Goal: Task Accomplishment & Management: Use online tool/utility

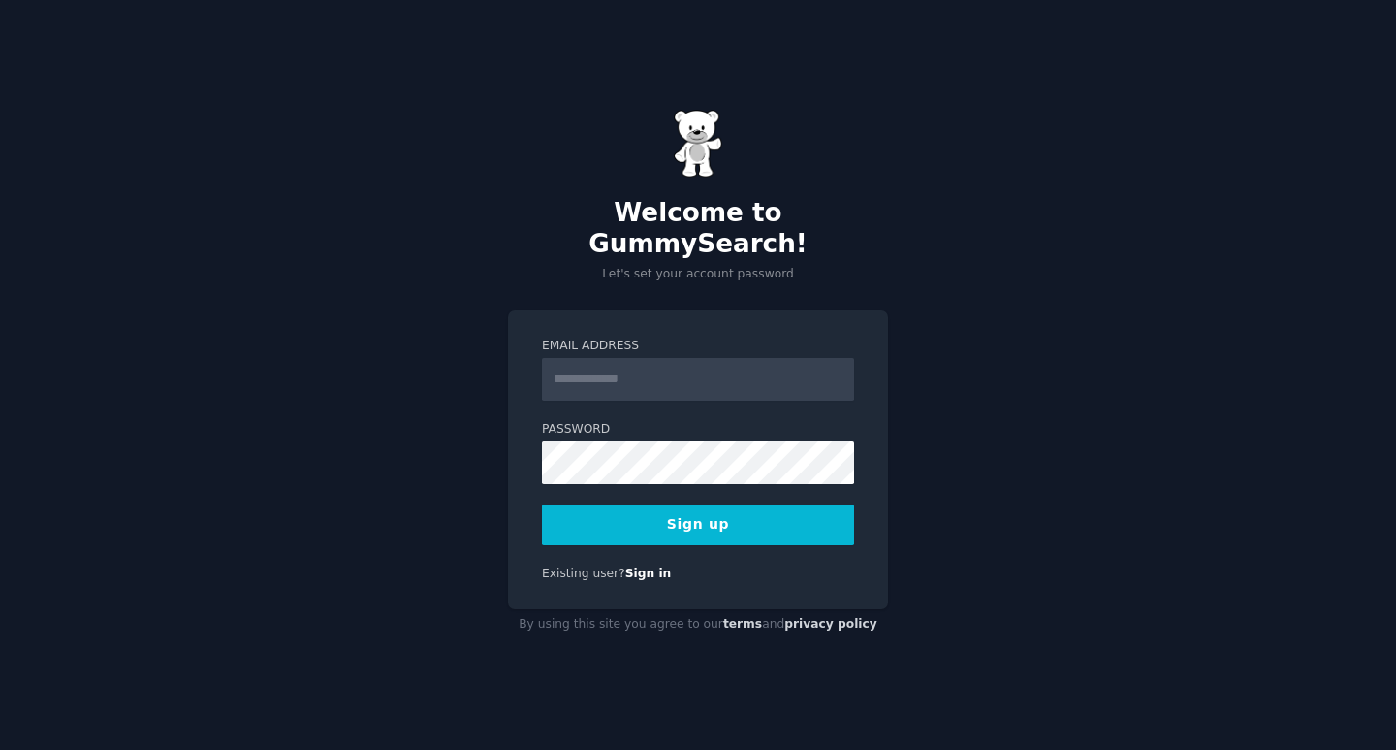
click at [603, 370] on input "Email Address" at bounding box center [698, 379] width 312 height 43
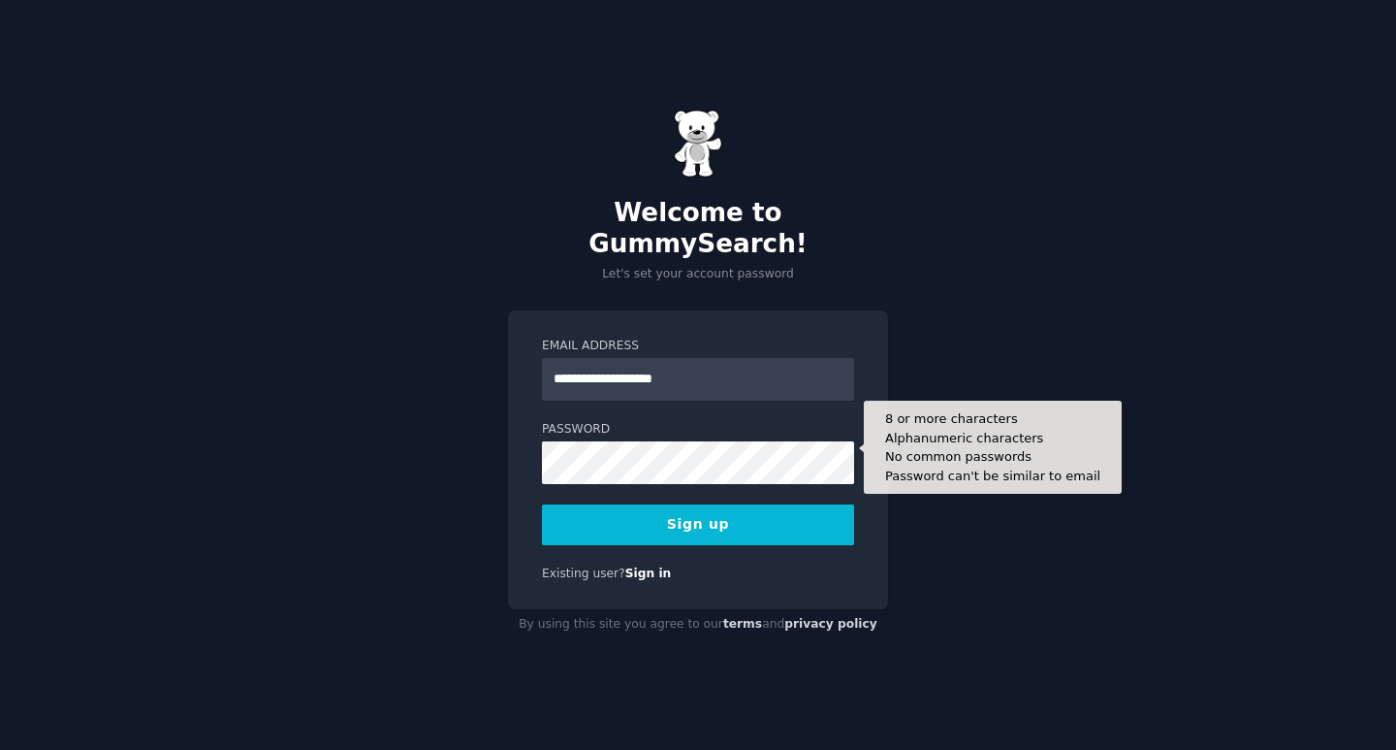
type input "**********"
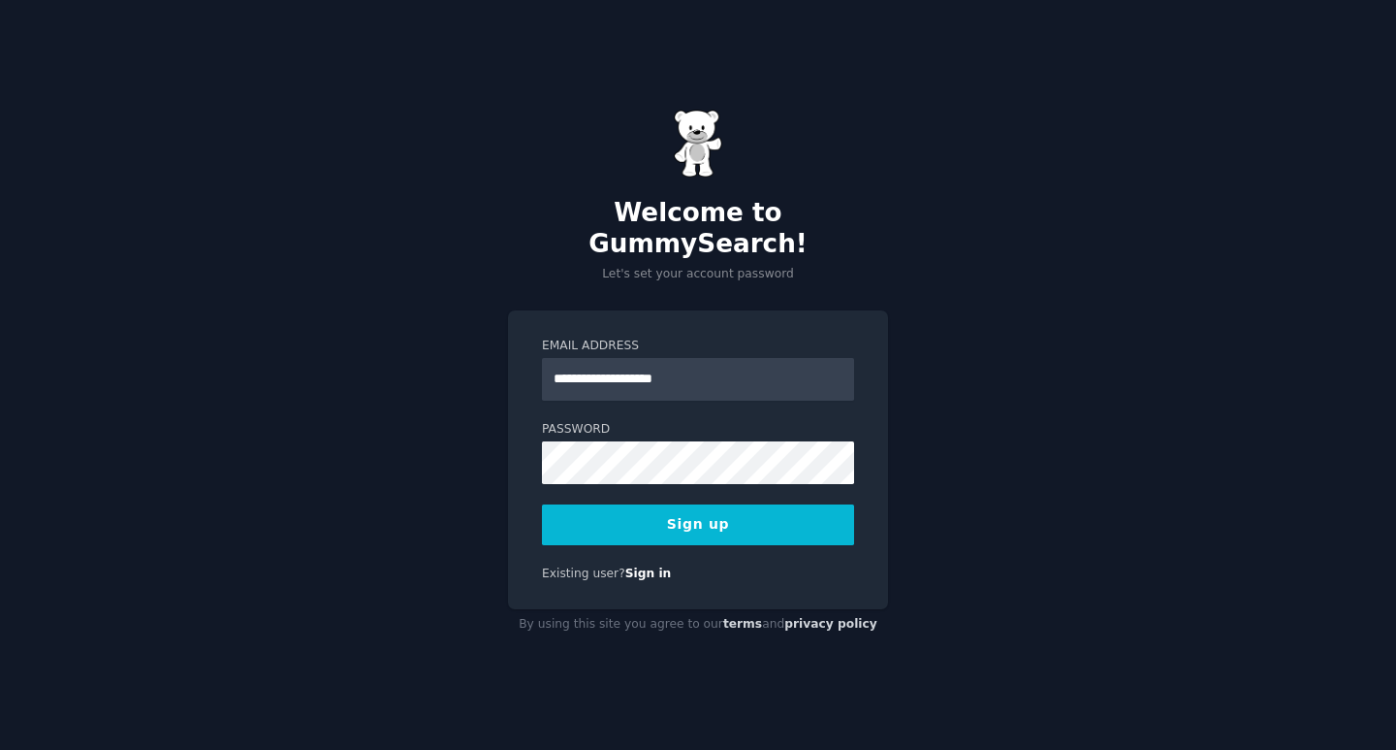
click at [712, 515] on button "Sign up" at bounding box center [698, 524] width 312 height 41
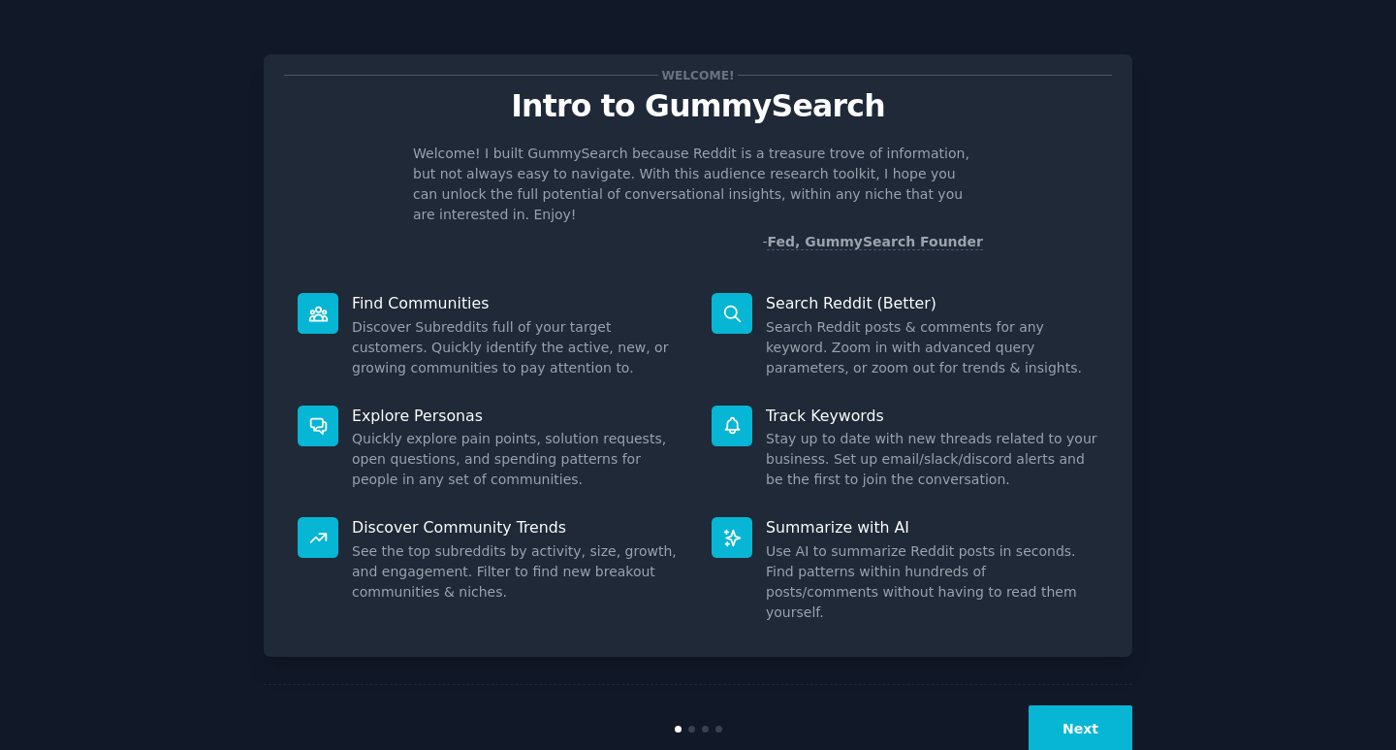
click at [823, 517] on p "Summarize with AI" at bounding box center [932, 527] width 333 height 20
click at [729, 529] on icon at bounding box center [732, 537] width 16 height 16
click at [1067, 705] on button "Next" at bounding box center [1081, 729] width 104 height 48
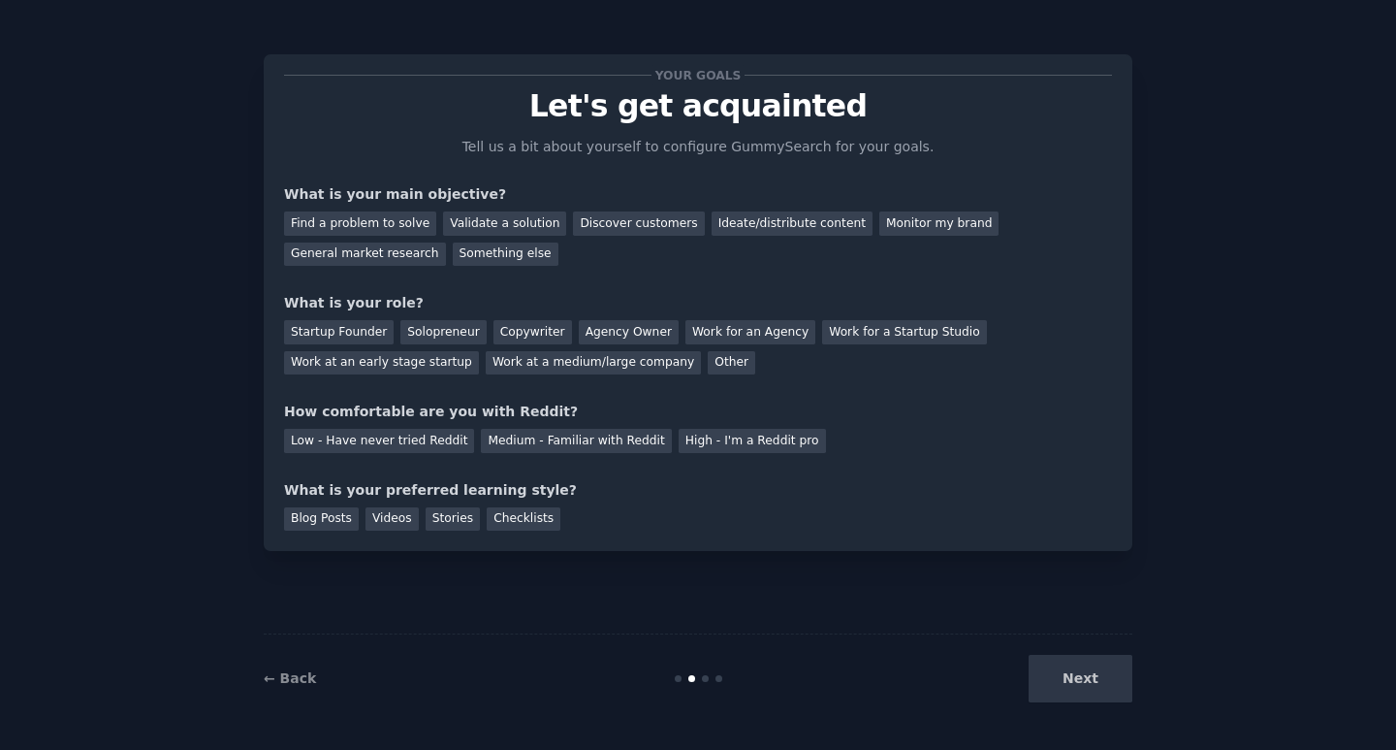
click at [1063, 686] on div "Next" at bounding box center [988, 679] width 290 height 48
click at [1064, 676] on div "Next" at bounding box center [988, 679] width 290 height 48
click at [1072, 676] on div "Next" at bounding box center [988, 679] width 290 height 48
click at [1085, 681] on div "Next" at bounding box center [988, 679] width 290 height 48
click at [375, 232] on div "Find a problem to solve" at bounding box center [360, 223] width 152 height 24
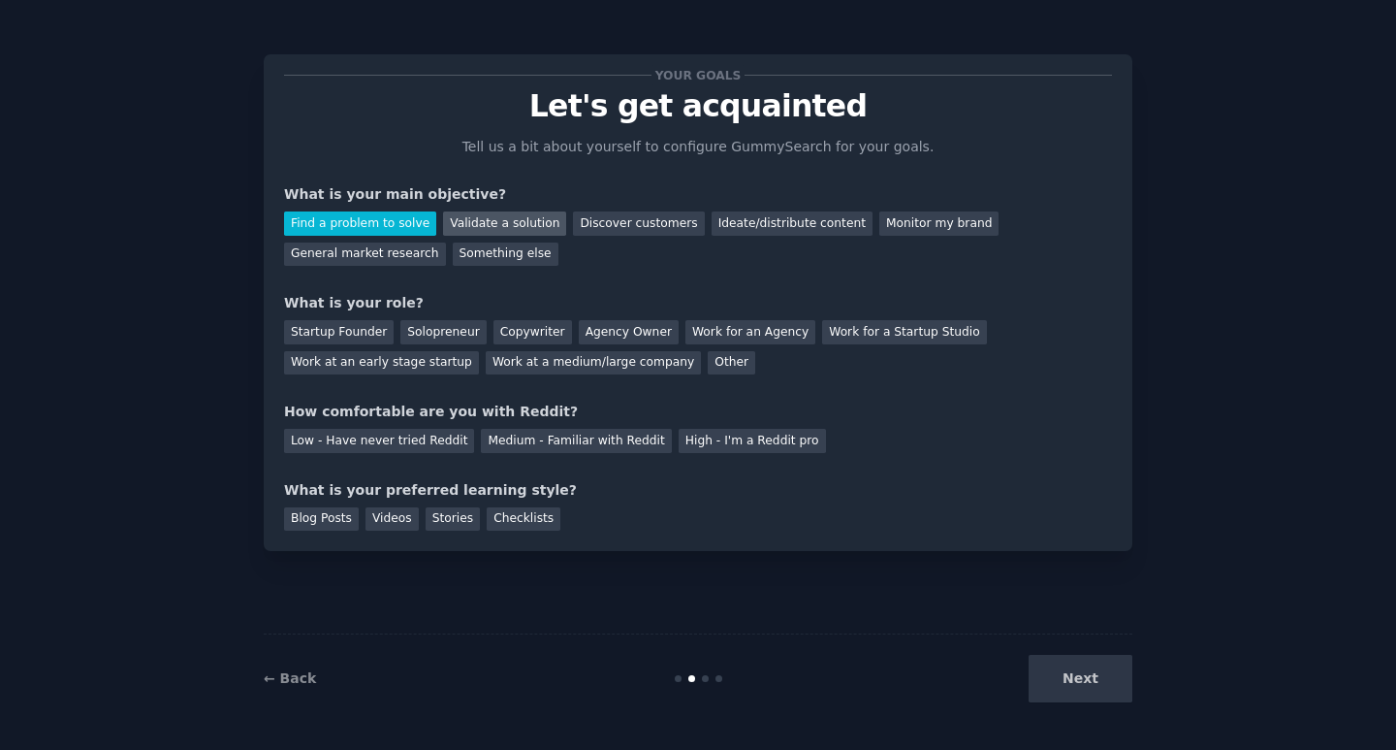
click at [522, 229] on div "Validate a solution" at bounding box center [504, 223] width 123 height 24
click at [375, 203] on div "What is your main objective?" at bounding box center [698, 194] width 828 height 20
click at [376, 231] on div "Find a problem to solve" at bounding box center [360, 223] width 152 height 24
click at [1093, 668] on div "Next" at bounding box center [988, 679] width 290 height 48
click at [1076, 678] on div "Next" at bounding box center [988, 679] width 290 height 48
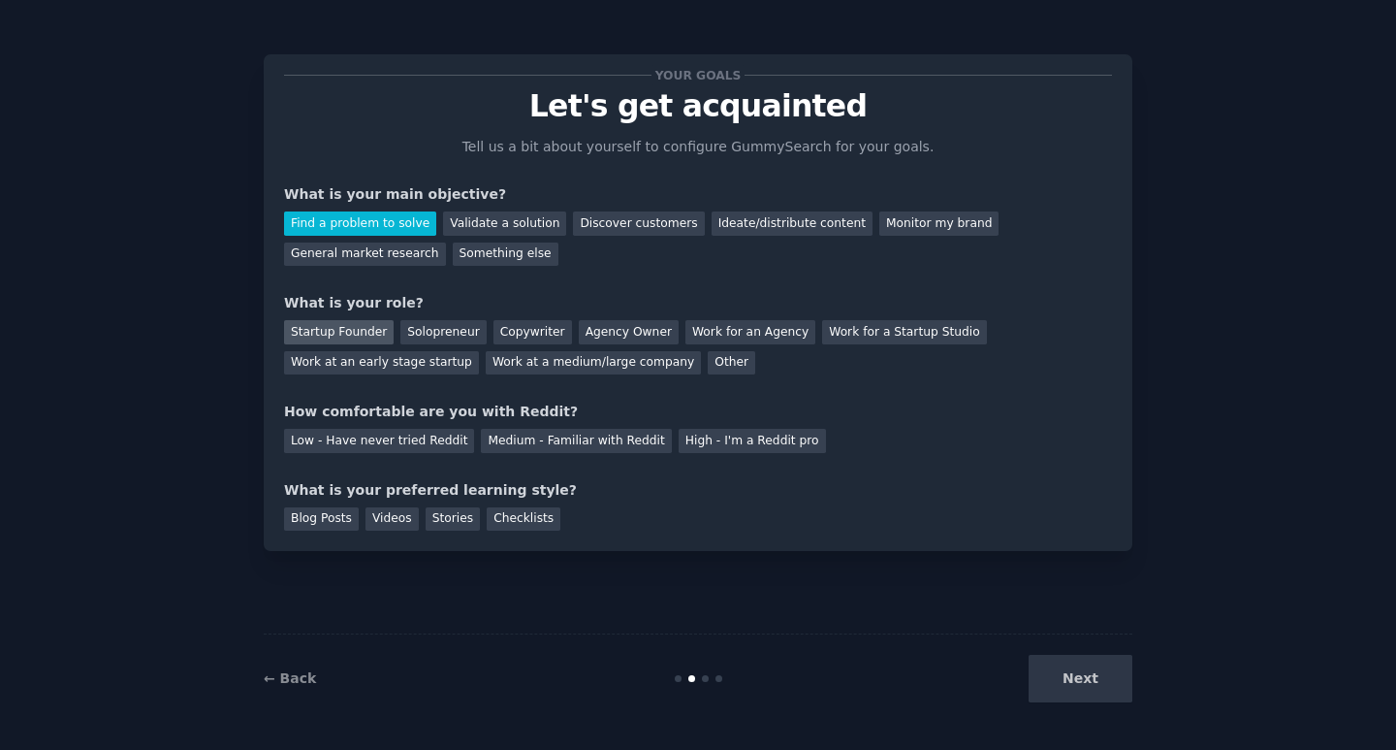
click at [319, 340] on div "Startup Founder" at bounding box center [339, 332] width 110 height 24
click at [394, 439] on div "Low - Have never tried Reddit" at bounding box center [379, 441] width 190 height 24
click at [1096, 678] on div "Next" at bounding box center [988, 679] width 290 height 48
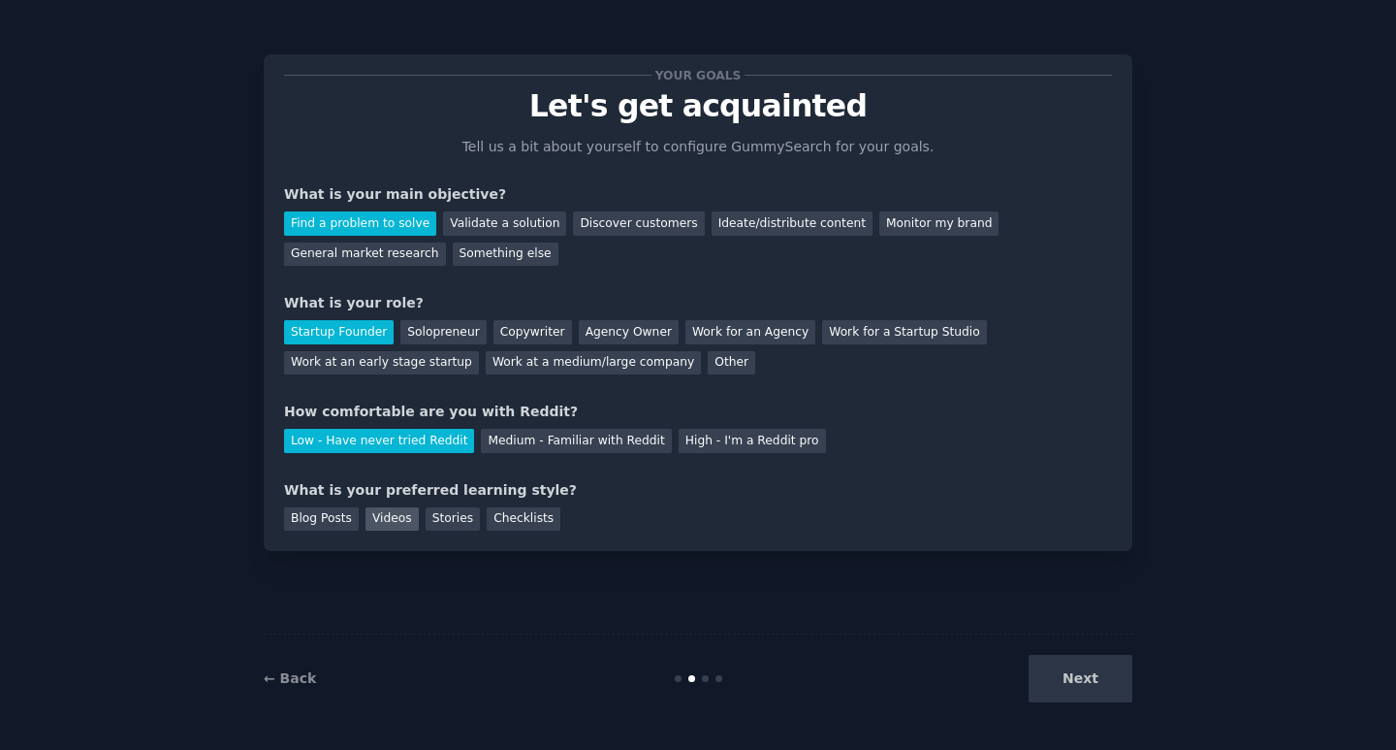
click at [386, 521] on div "Videos" at bounding box center [392, 519] width 53 height 24
click at [1072, 681] on button "Next" at bounding box center [1081, 679] width 104 height 48
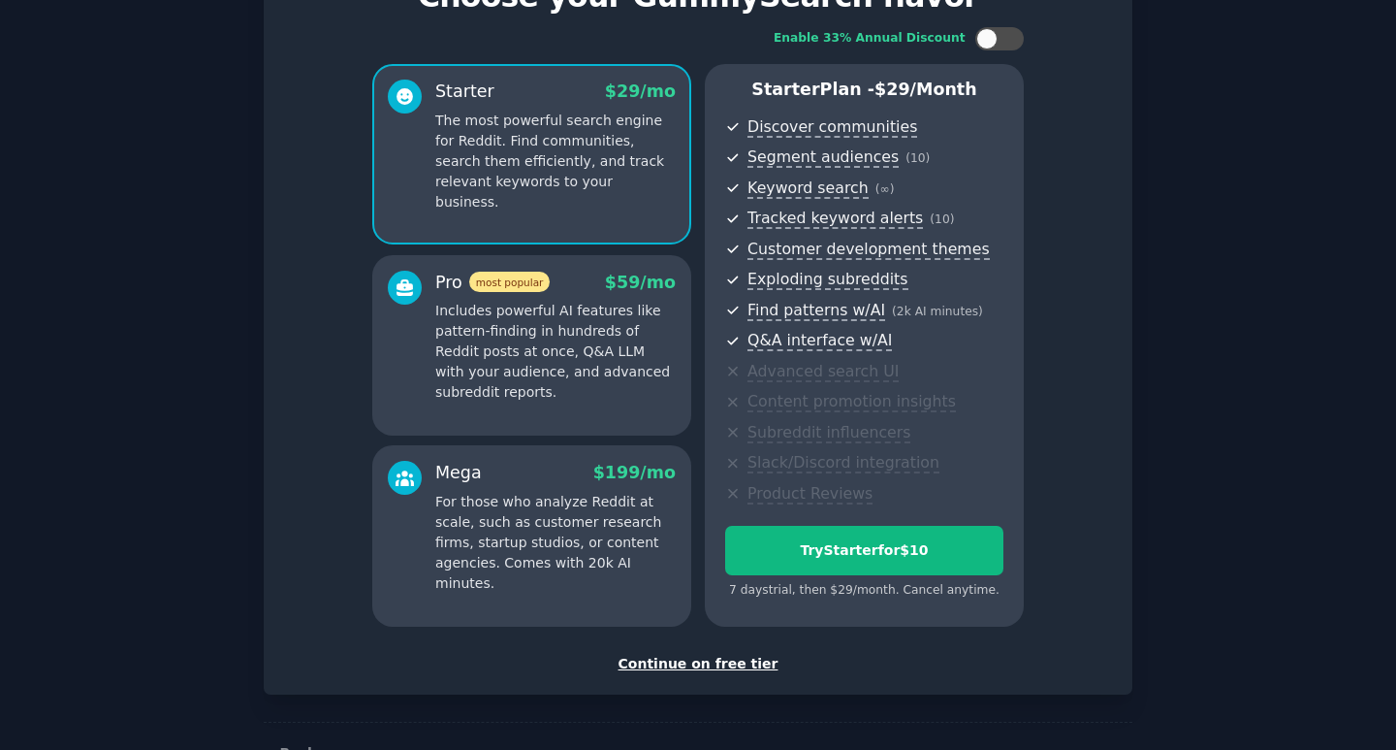
scroll to position [170, 0]
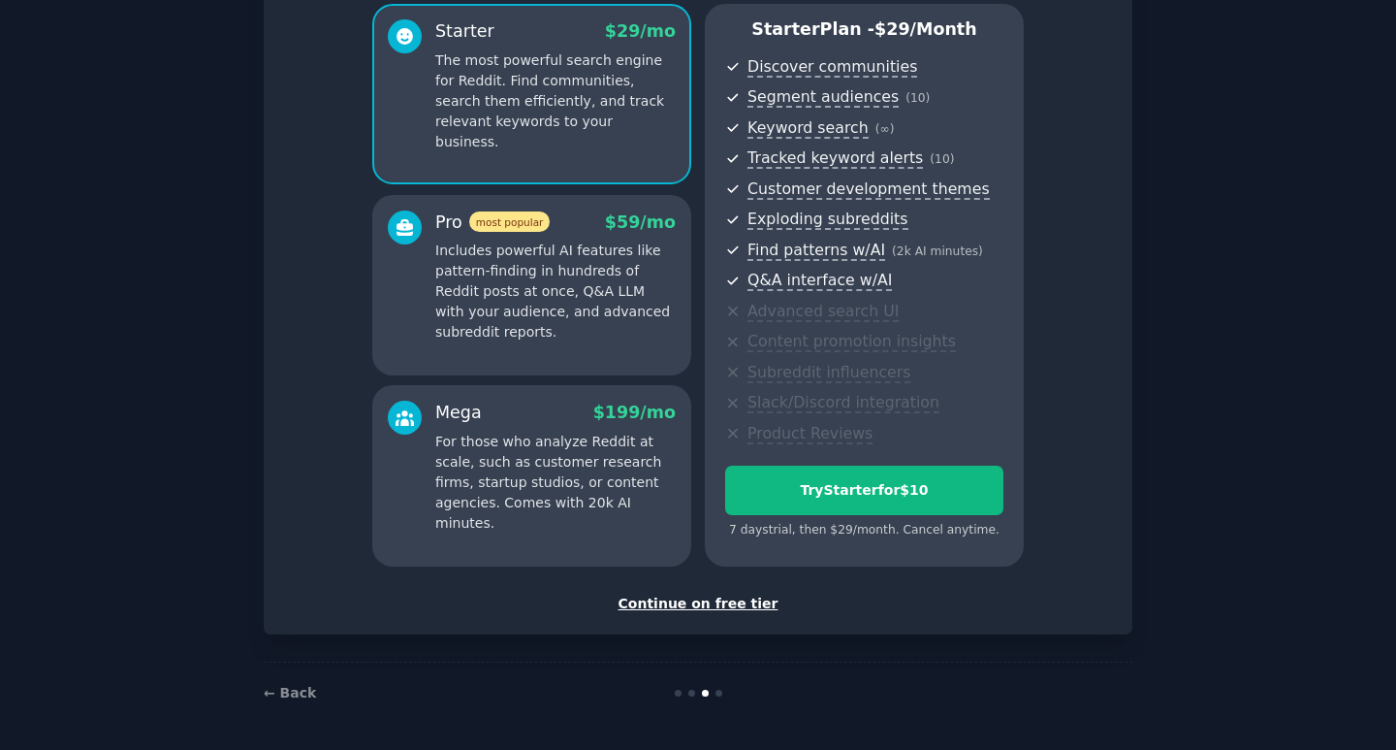
click at [727, 605] on div "Continue on free tier" at bounding box center [698, 603] width 828 height 20
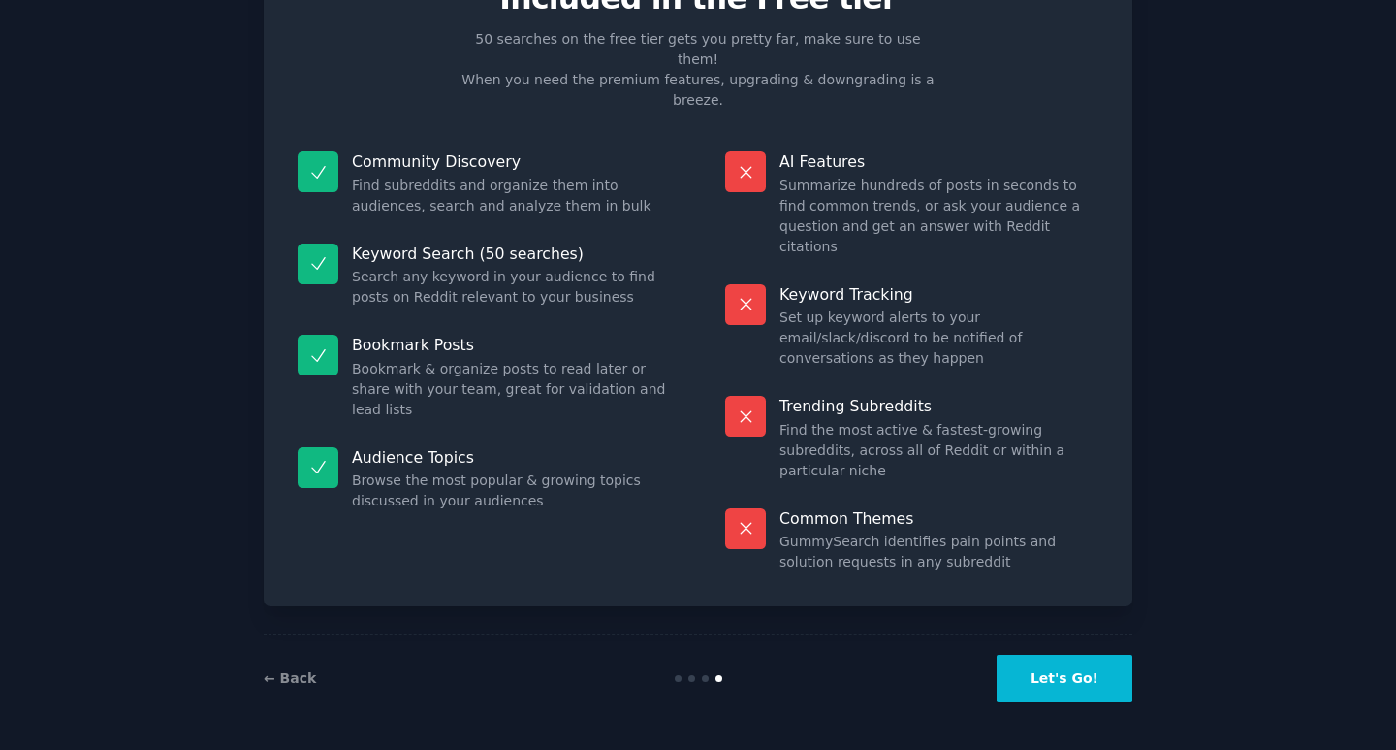
scroll to position [6, 0]
